Goal: Navigation & Orientation: Find specific page/section

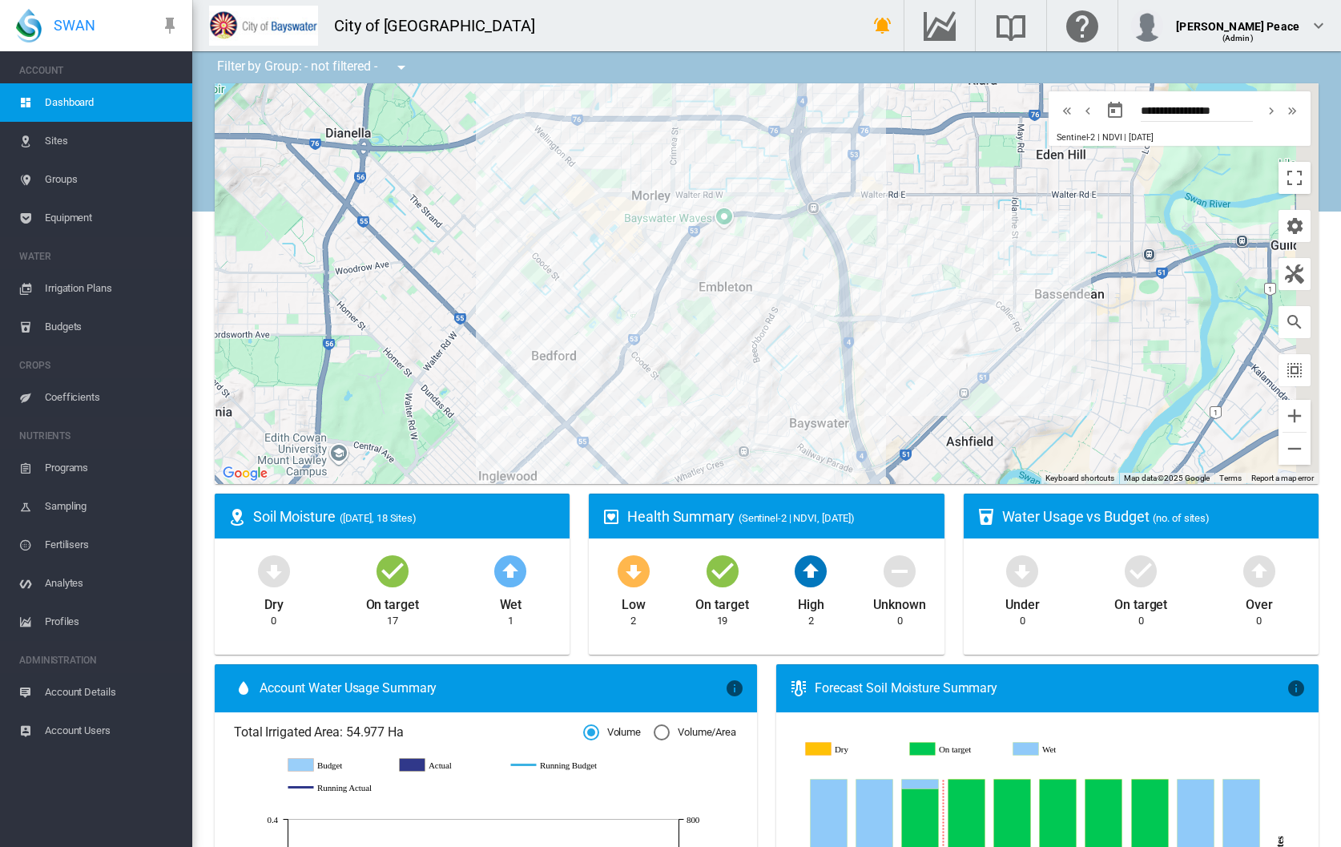
drag, startPoint x: 973, startPoint y: 336, endPoint x: 614, endPoint y: 366, distance: 360.1
click at [603, 358] on div at bounding box center [767, 283] width 1104 height 401
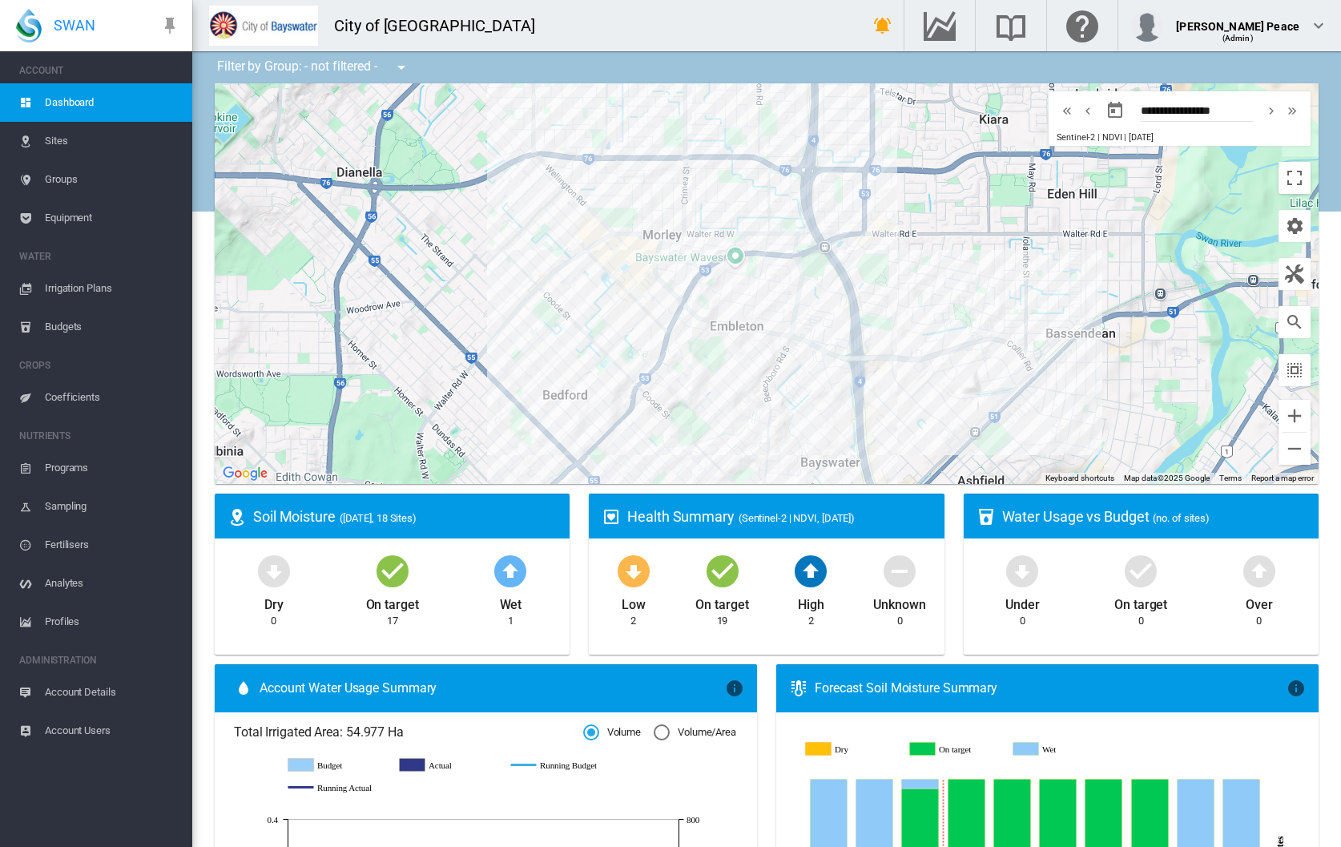
click at [46, 139] on span "Sites" at bounding box center [112, 141] width 135 height 38
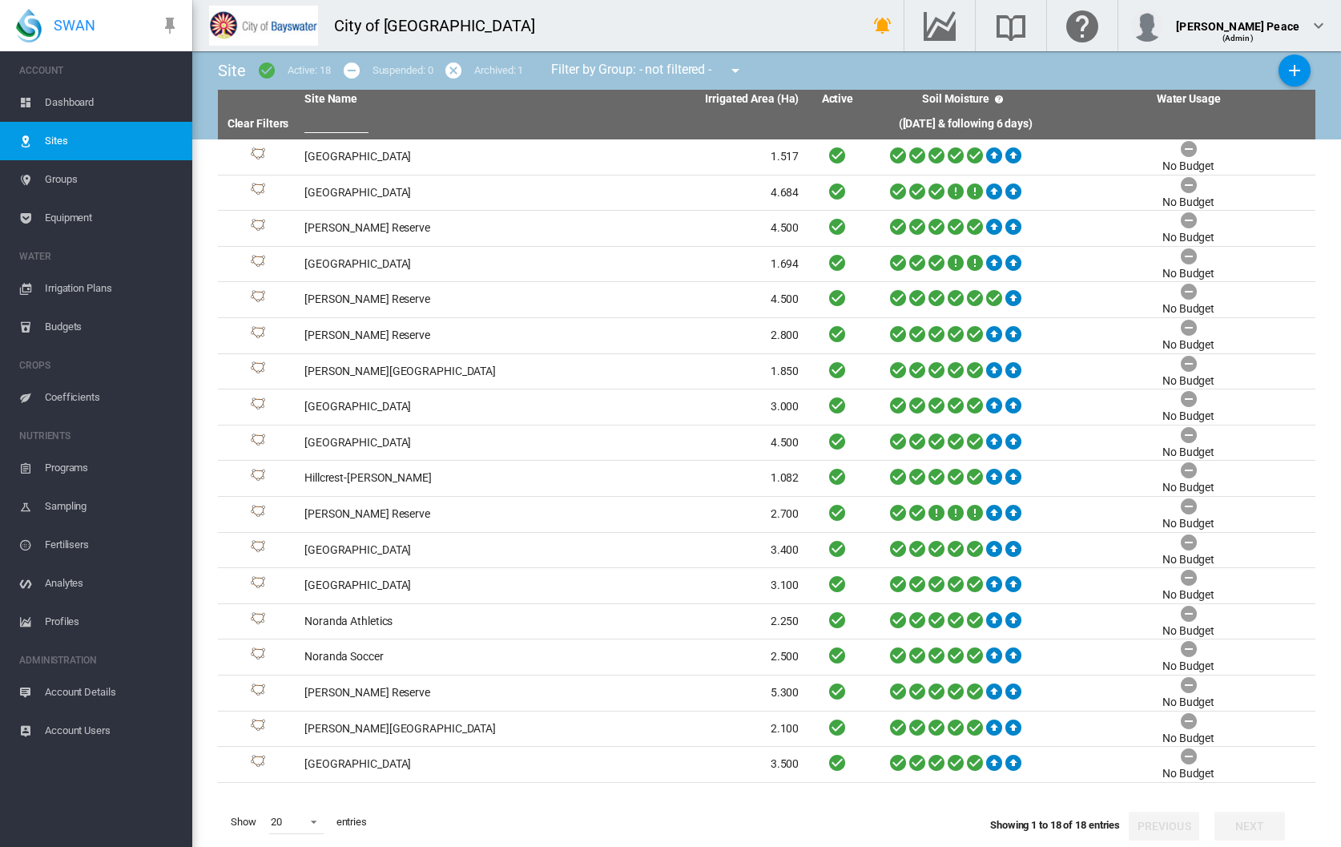
click at [70, 191] on span "Groups" at bounding box center [112, 179] width 135 height 38
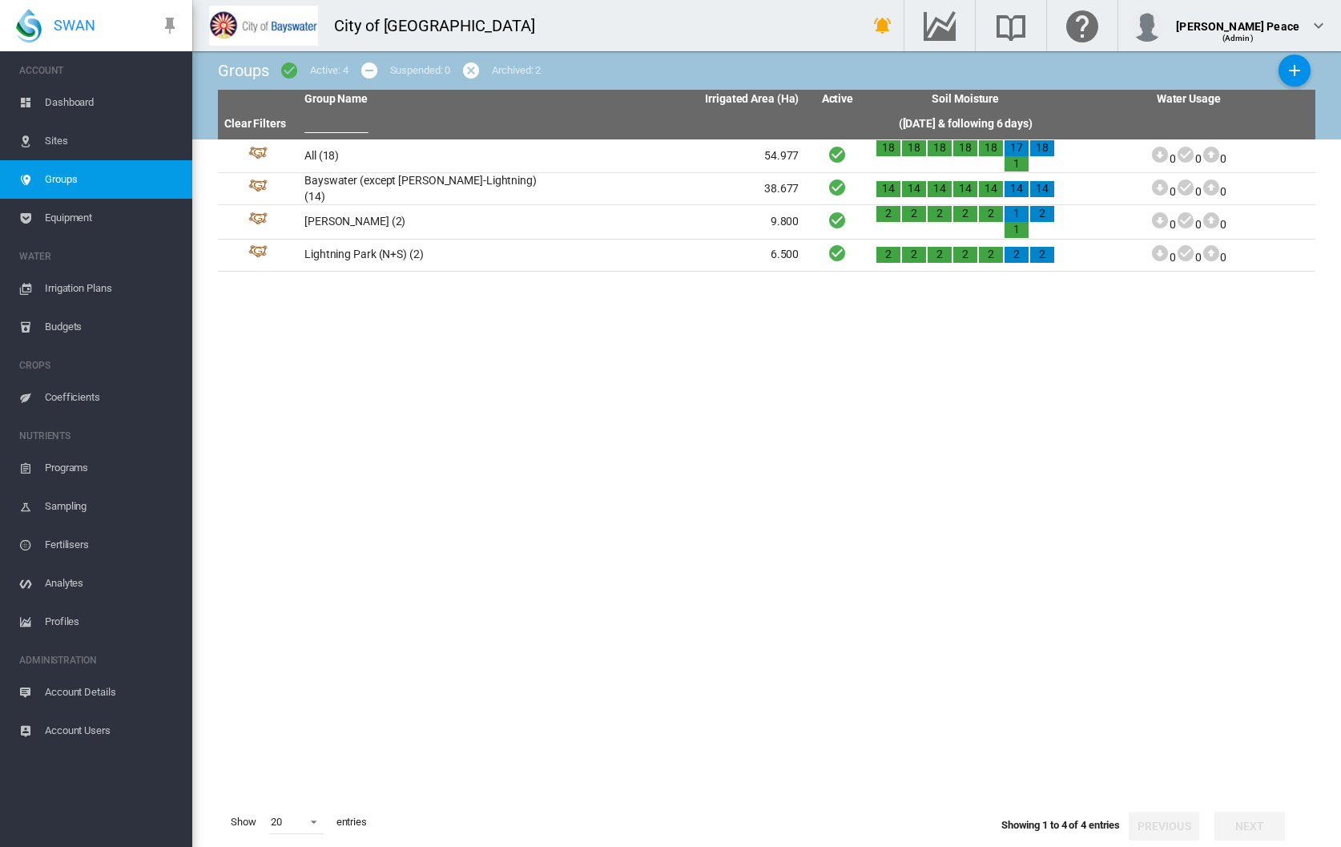
click at [70, 225] on span "Equipment" at bounding box center [112, 218] width 135 height 38
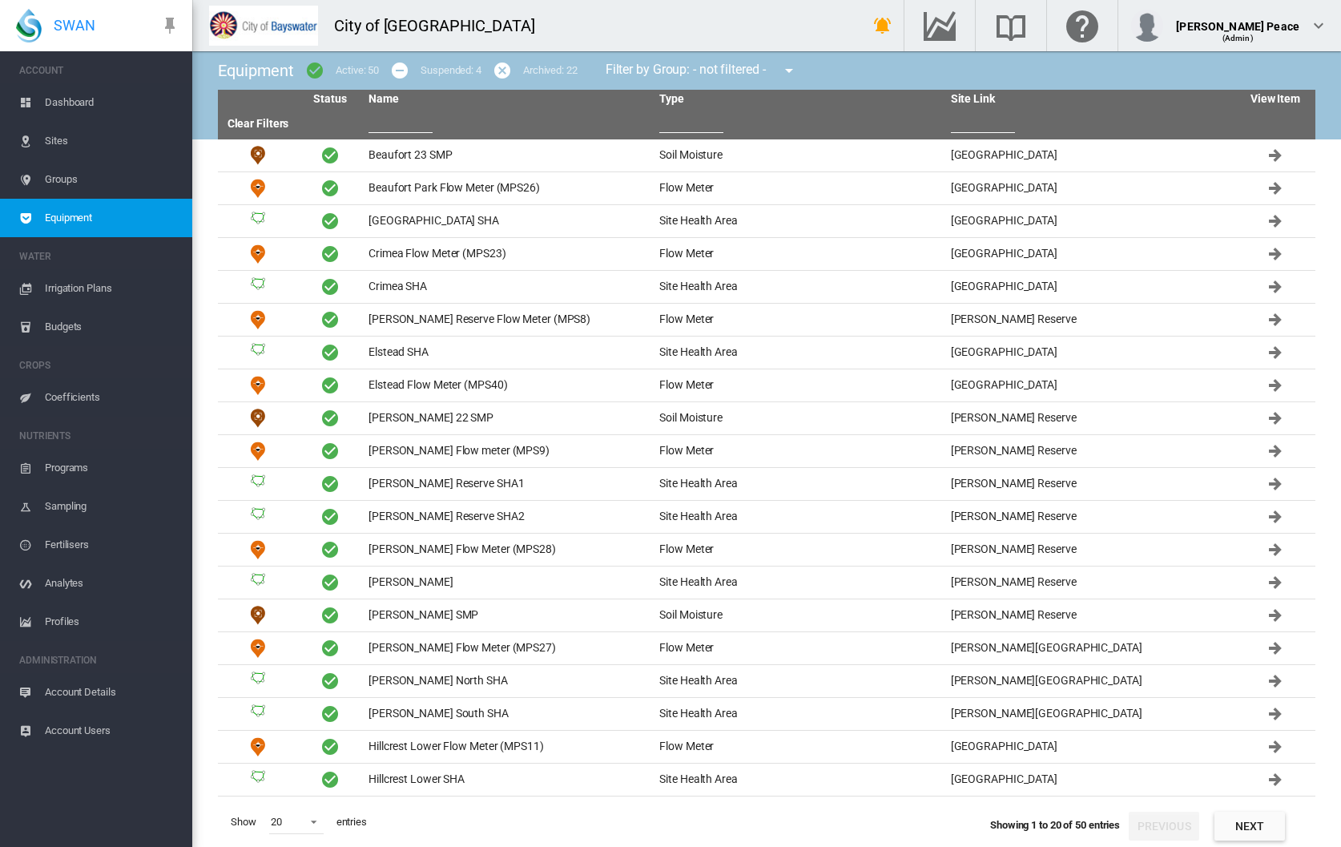
click at [59, 317] on span "Budgets" at bounding box center [112, 327] width 135 height 38
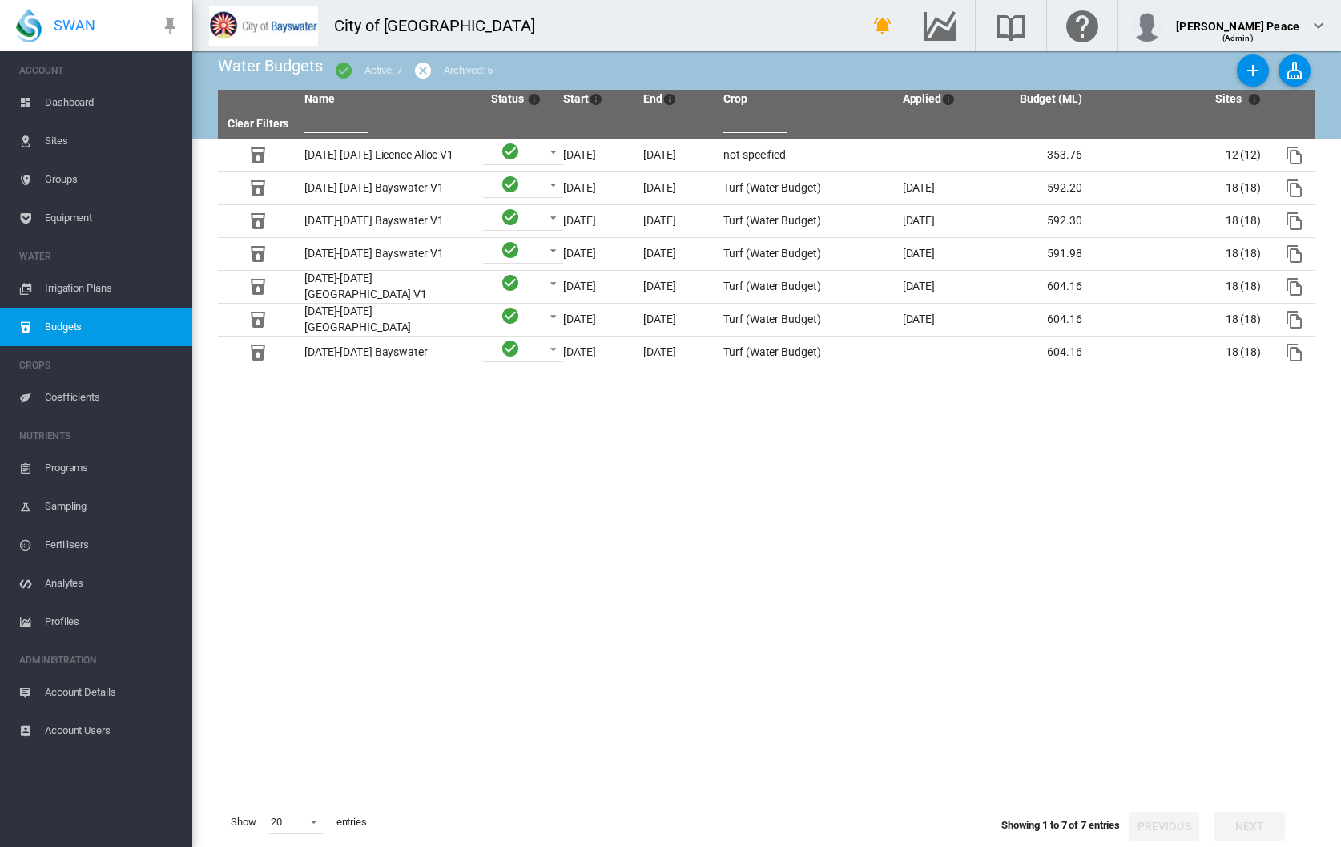
click at [90, 469] on span "Programs" at bounding box center [112, 468] width 135 height 38
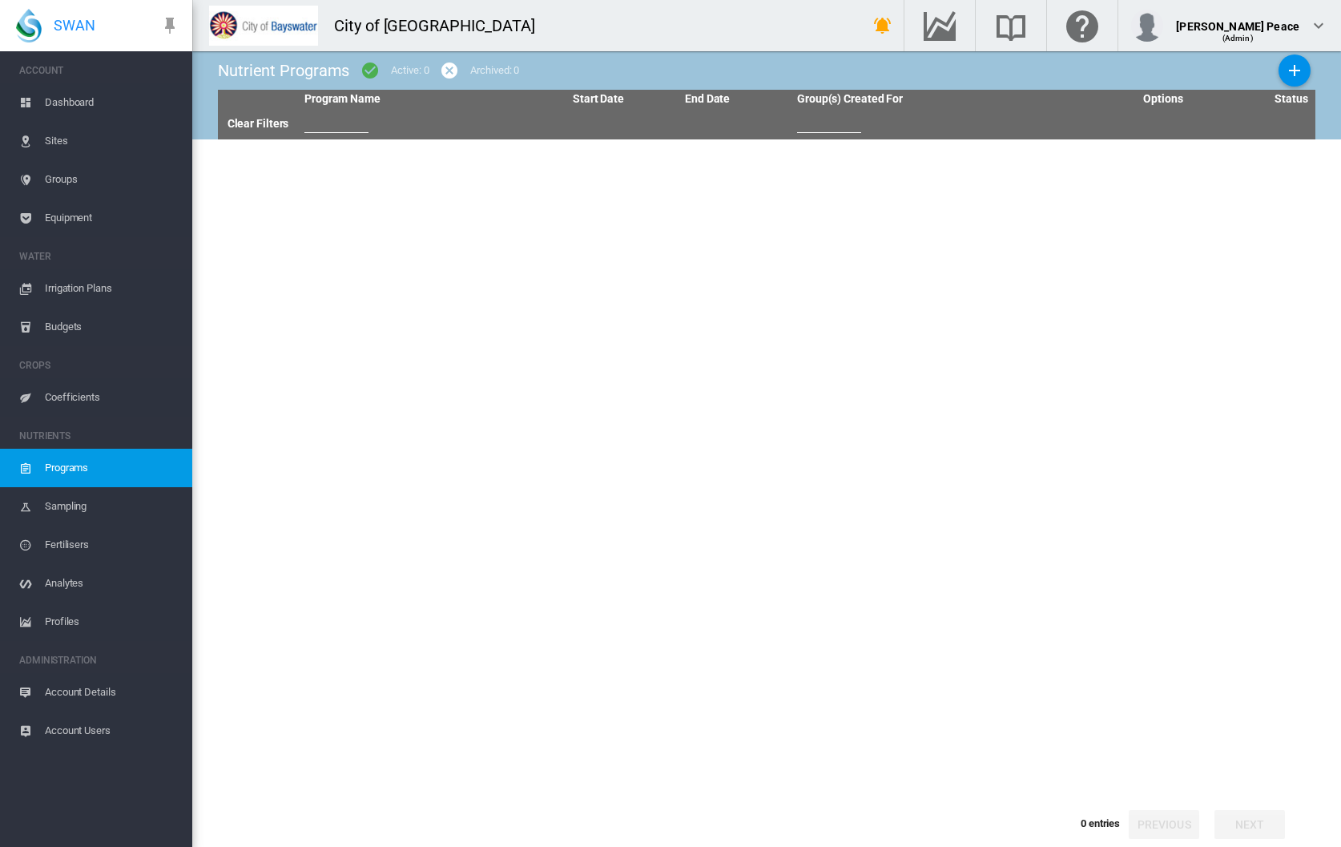
click at [53, 399] on span "Coefficients" at bounding box center [112, 397] width 135 height 38
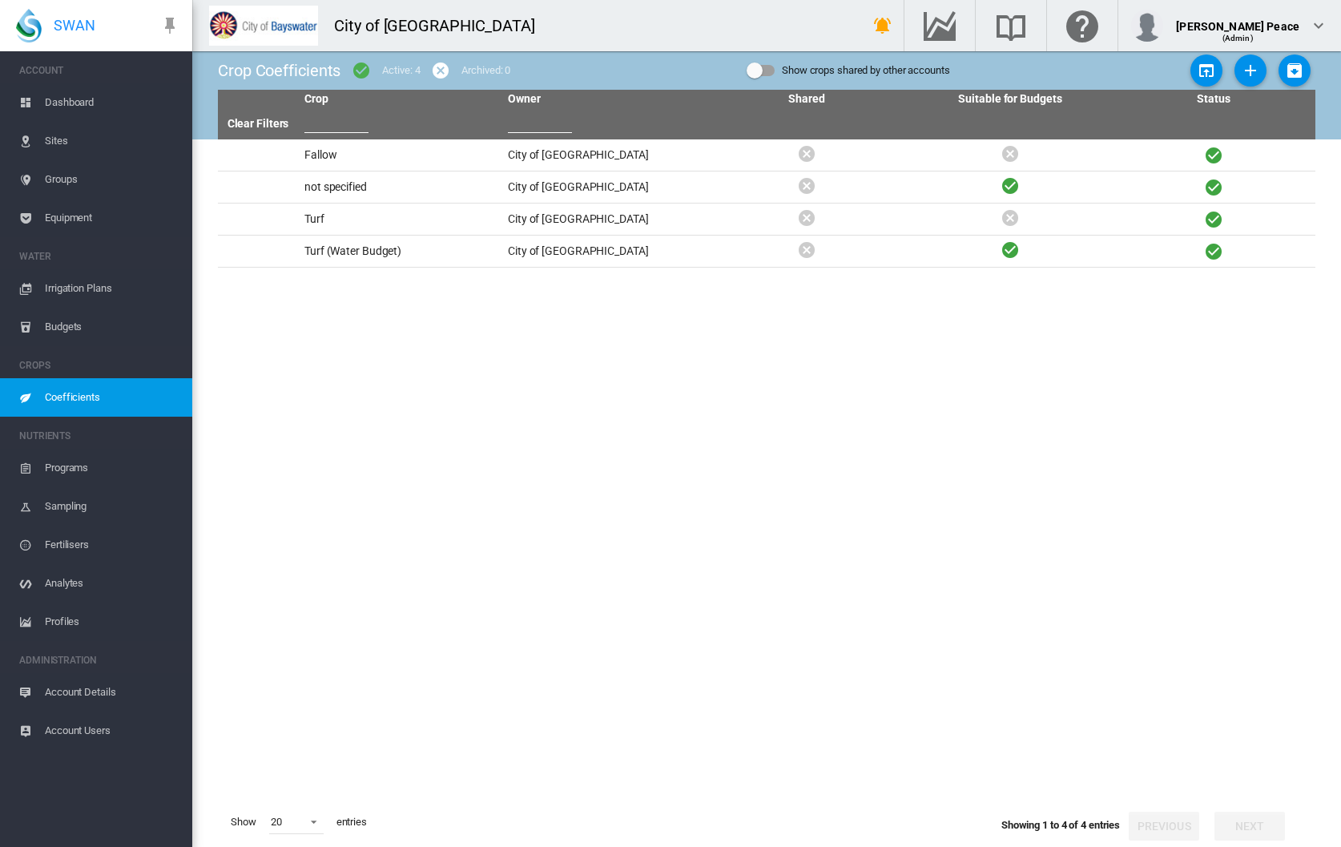
click at [44, 473] on link "Programs" at bounding box center [96, 468] width 192 height 38
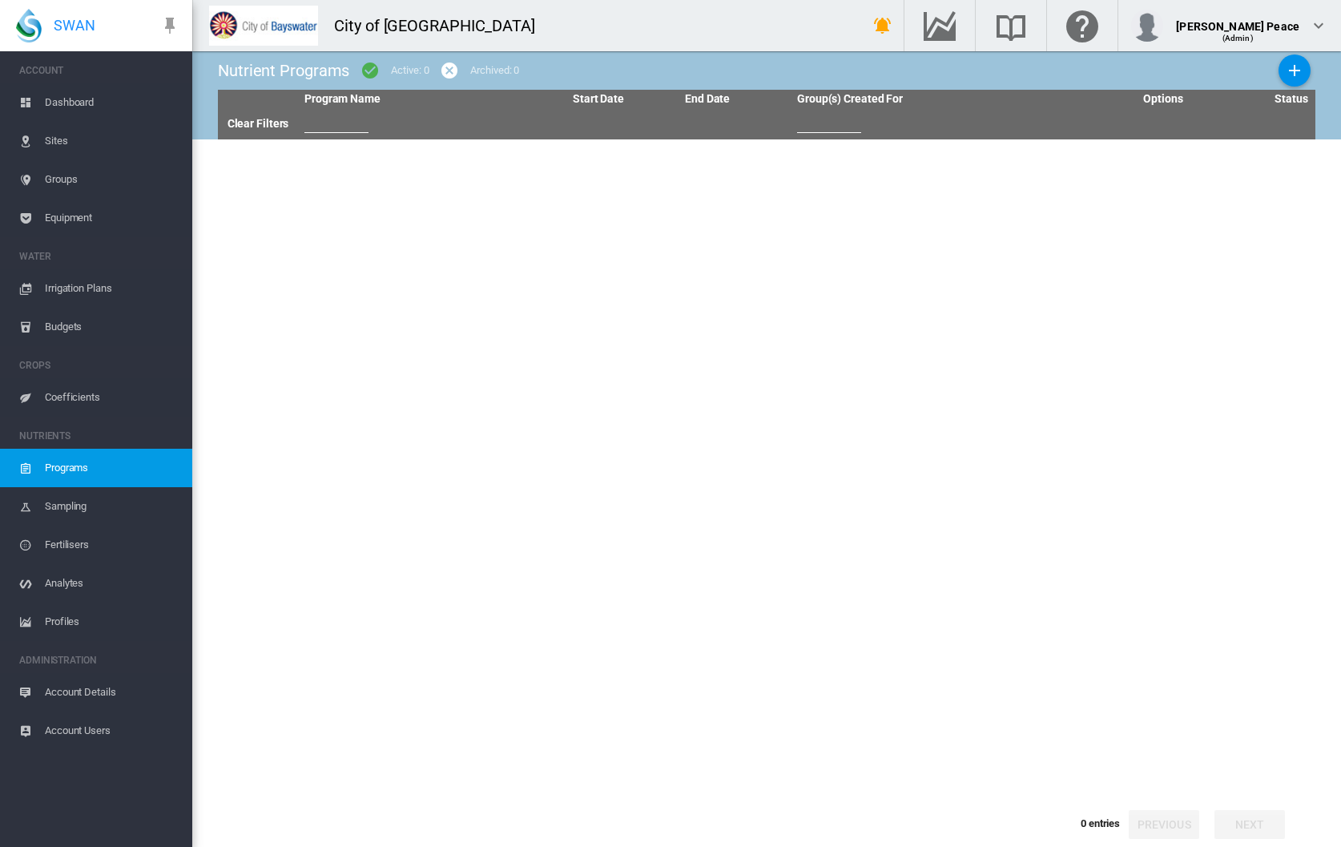
click at [74, 99] on span "Dashboard" at bounding box center [112, 102] width 135 height 38
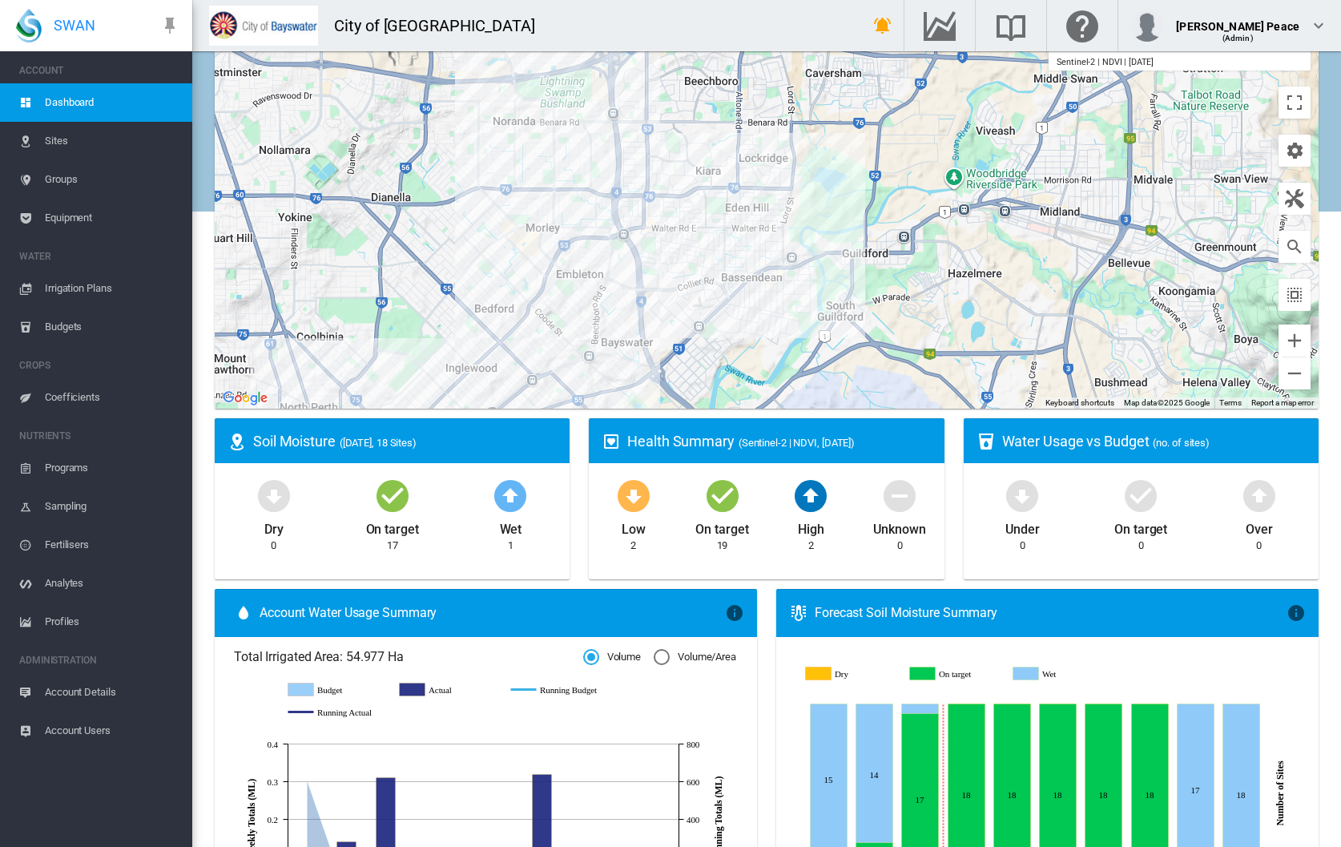
scroll to position [240, 0]
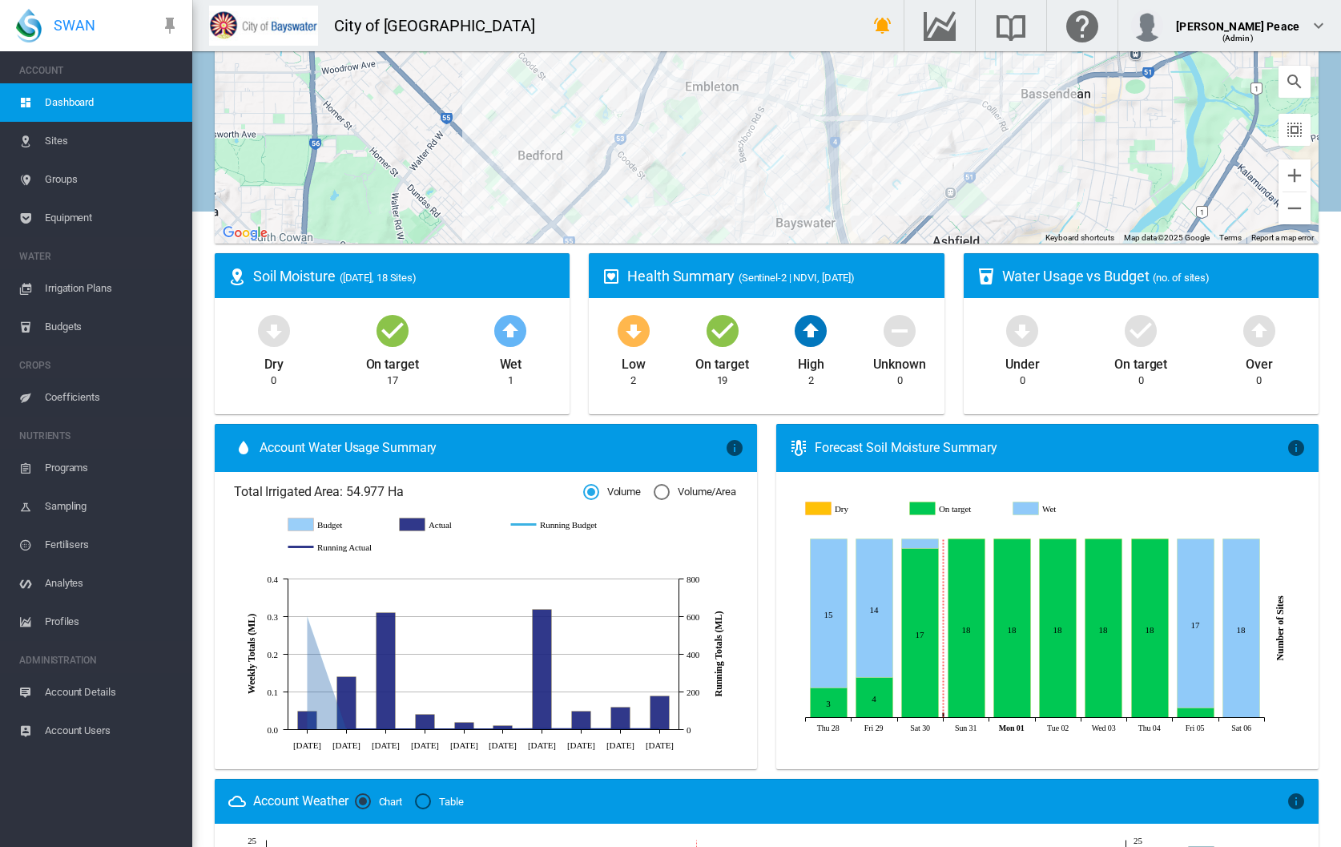
drag, startPoint x: 748, startPoint y: 106, endPoint x: 693, endPoint y: 239, distance: 144.0
click at [693, 239] on div at bounding box center [767, 43] width 1104 height 401
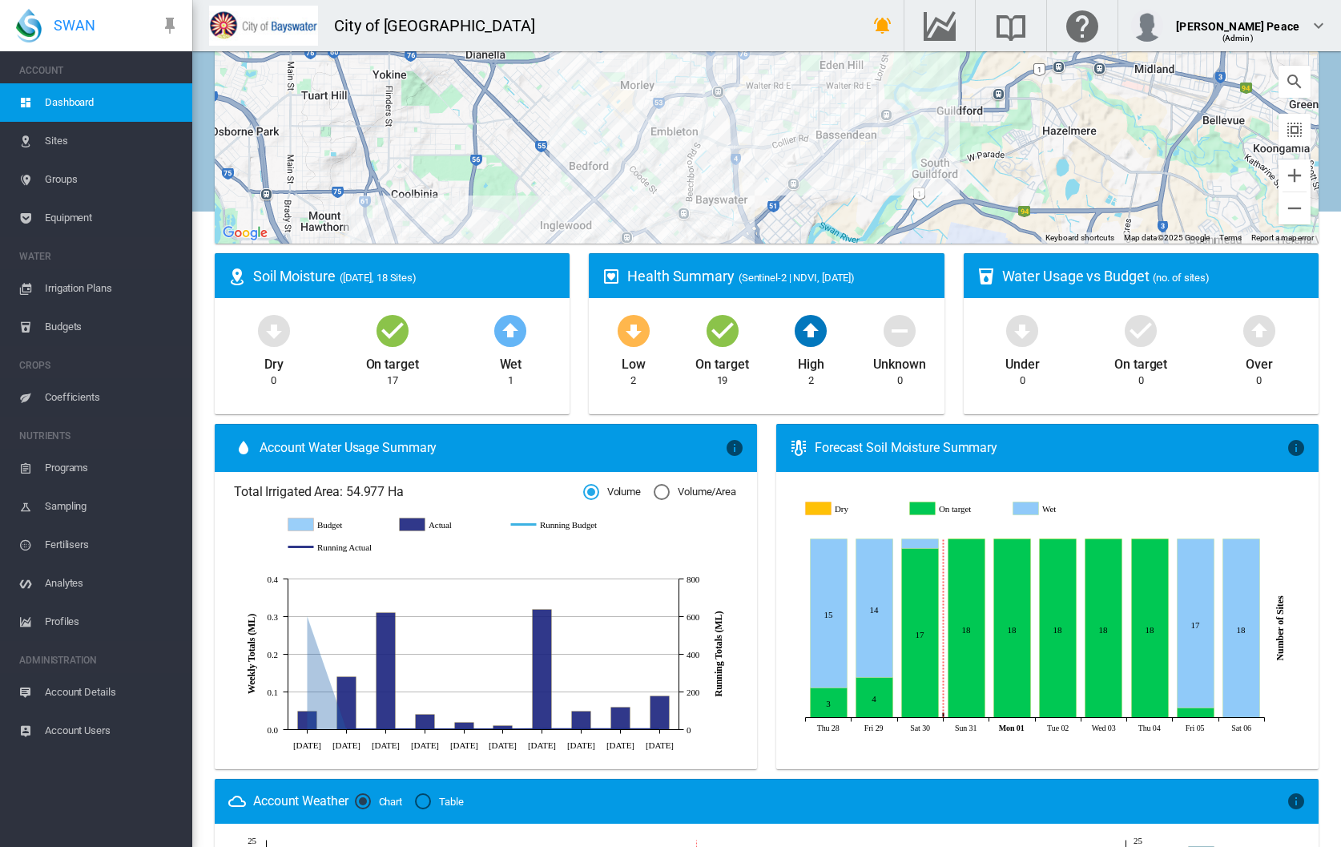
drag, startPoint x: 679, startPoint y: 139, endPoint x: 651, endPoint y: 79, distance: 65.6
click at [651, 79] on div at bounding box center [767, 43] width 1104 height 401
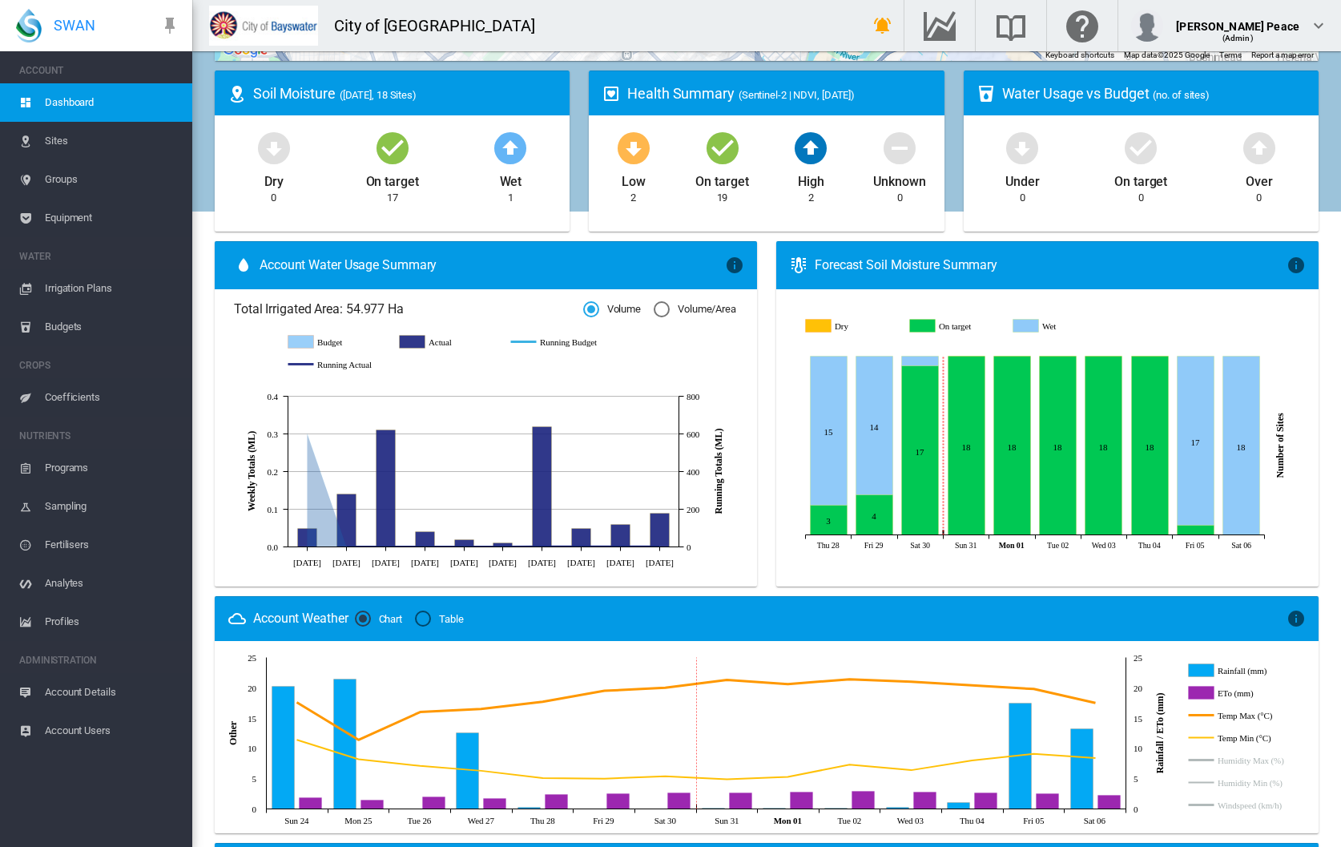
scroll to position [343, 0]
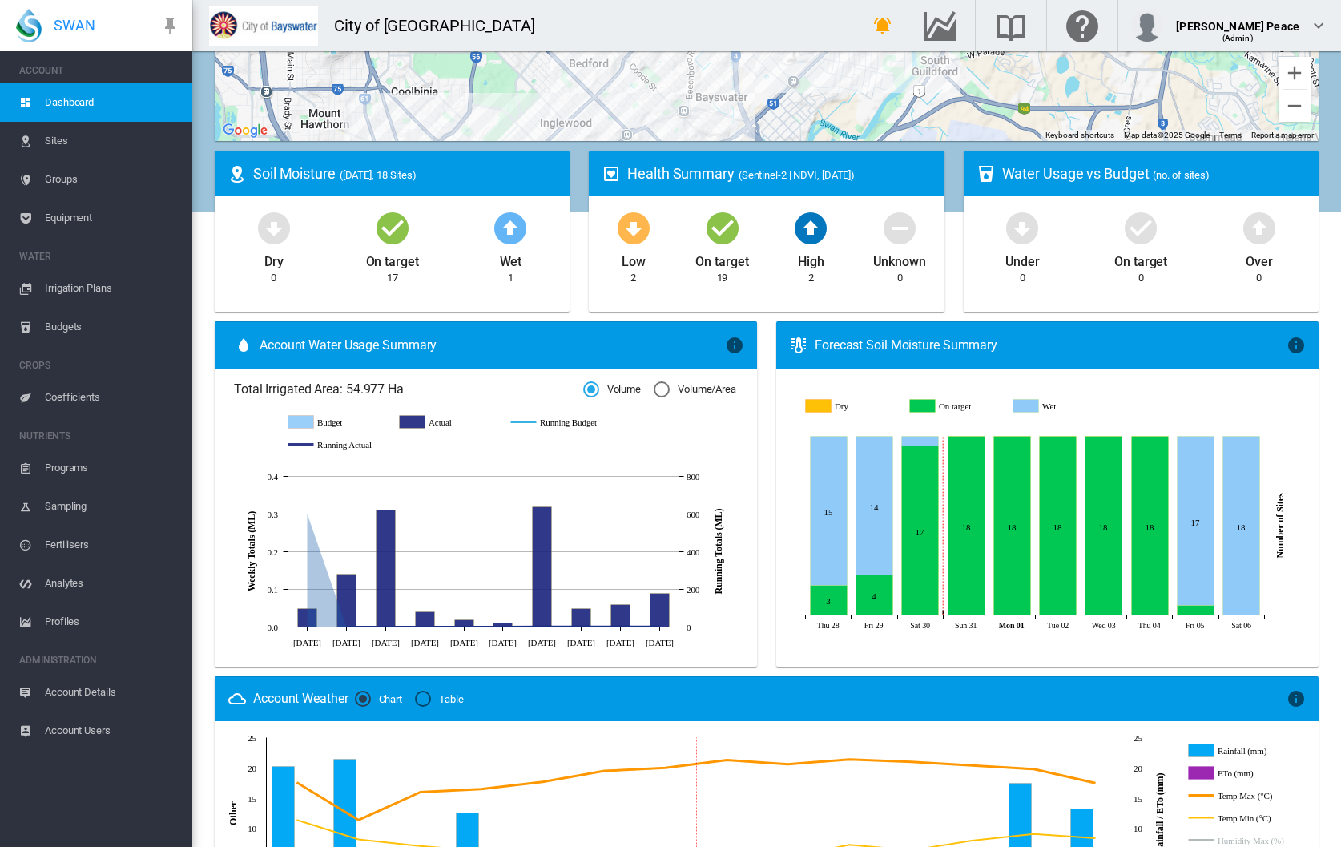
click at [87, 288] on span "Irrigation Plans" at bounding box center [112, 288] width 135 height 38
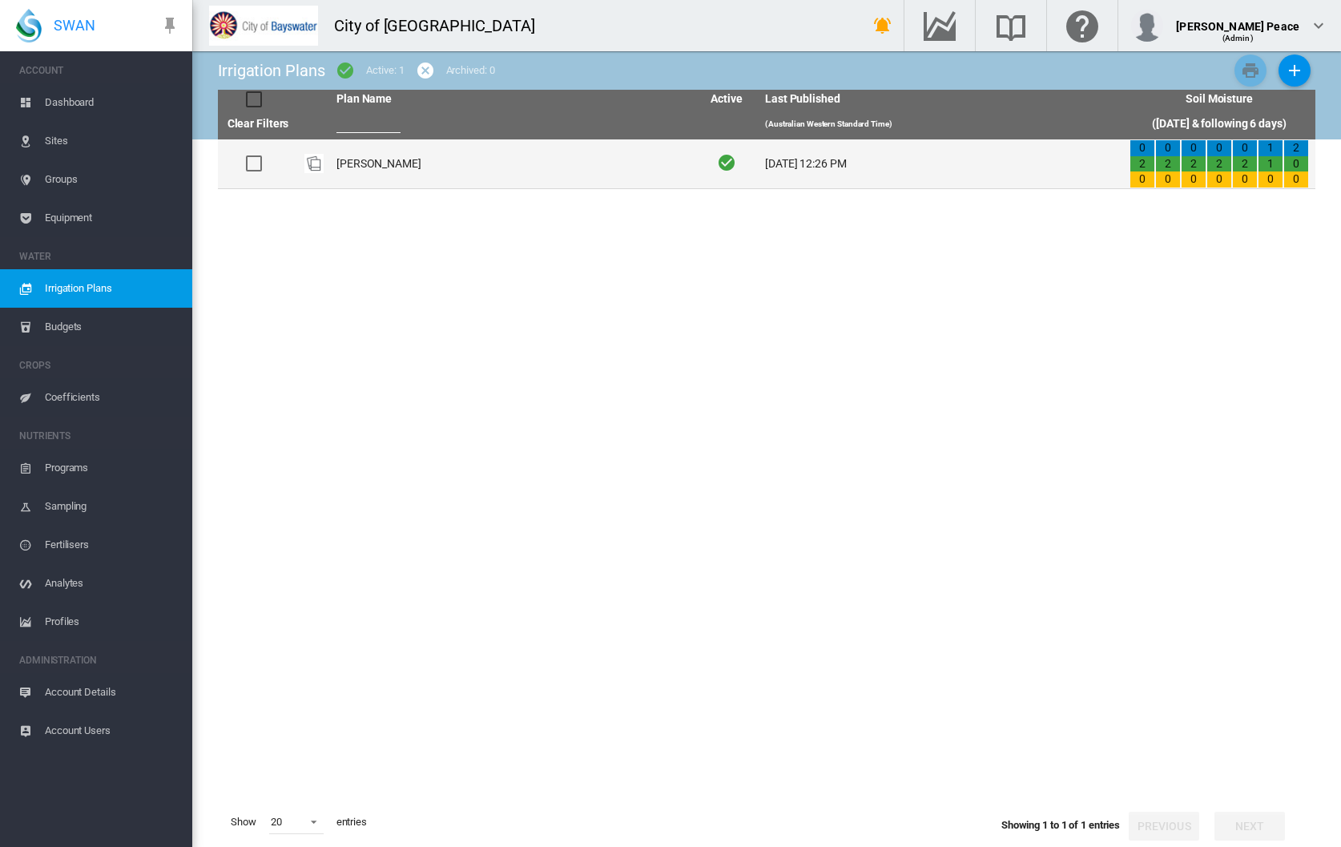
click at [374, 166] on td "[PERSON_NAME]" at bounding box center [512, 163] width 365 height 49
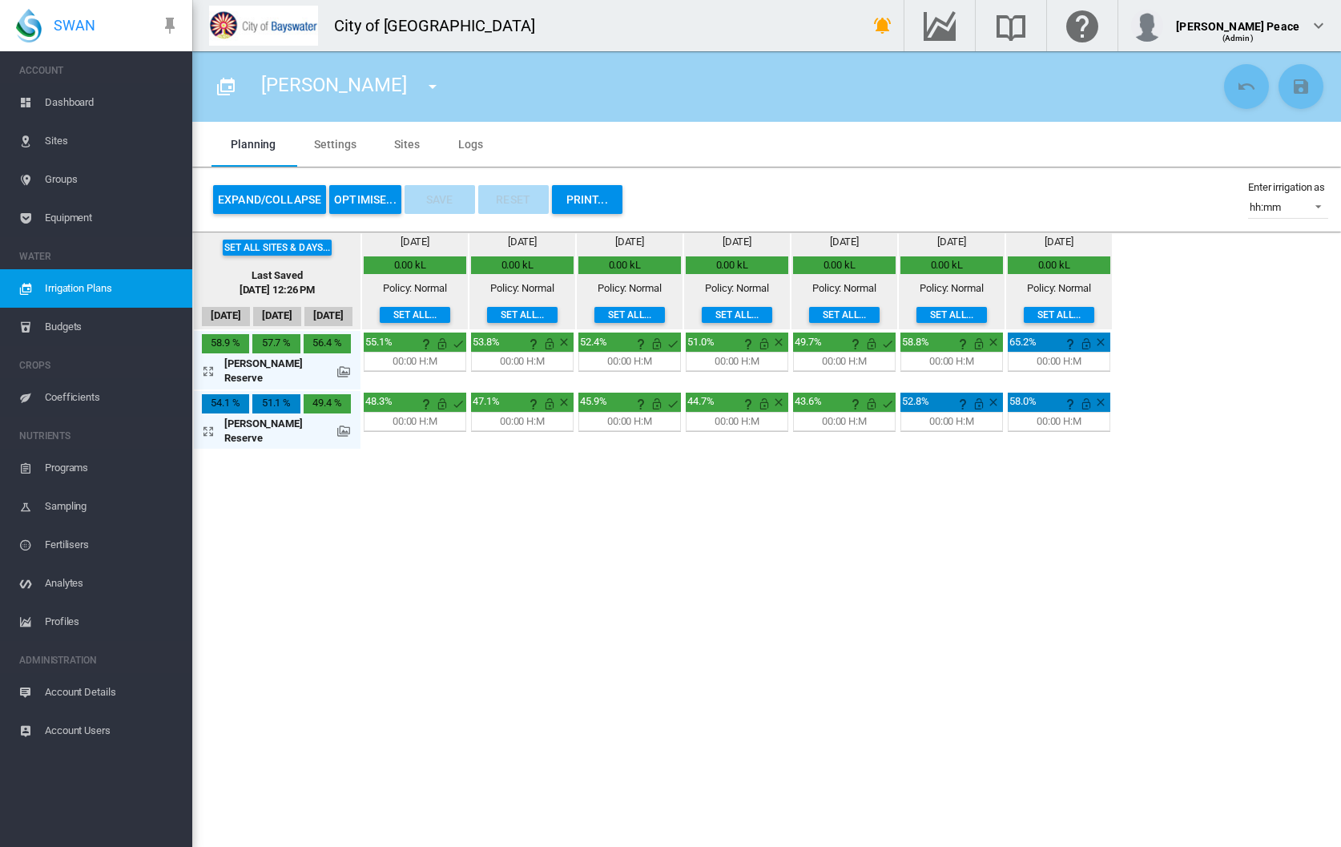
click at [244, 203] on button "Expand/Collapse" at bounding box center [269, 199] width 113 height 29
